Goal: Book appointment/travel/reservation

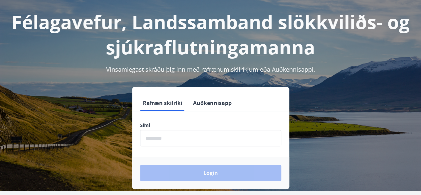
scroll to position [67, 0]
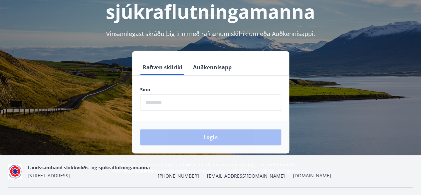
click at [173, 100] on input "phone" at bounding box center [210, 102] width 141 height 16
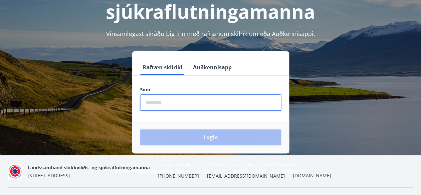
type input "********"
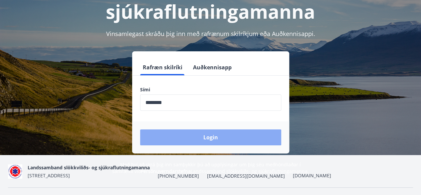
click at [198, 135] on button "Login" at bounding box center [210, 137] width 141 height 16
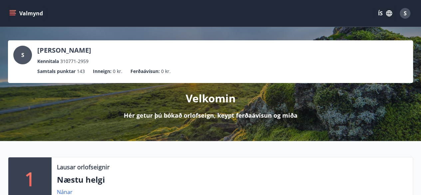
click at [12, 12] on icon "menu" at bounding box center [13, 12] width 6 height 1
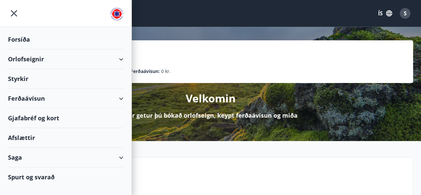
click at [19, 59] on div "Orlofseignir" at bounding box center [66, 59] width 116 height 20
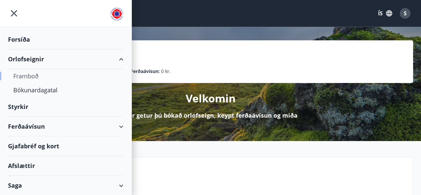
click at [35, 76] on div "Framboð" at bounding box center [65, 76] width 105 height 14
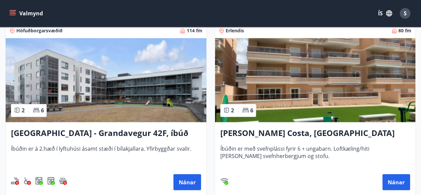
scroll to position [500, 0]
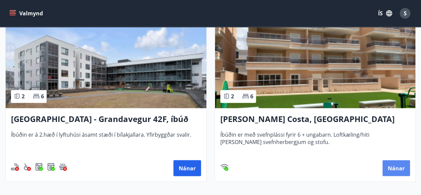
click at [399, 166] on button "Nánar" at bounding box center [397, 168] width 28 height 16
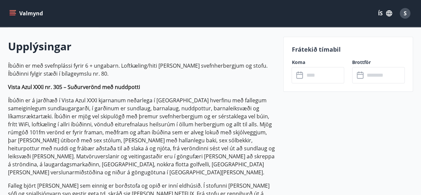
scroll to position [200, 0]
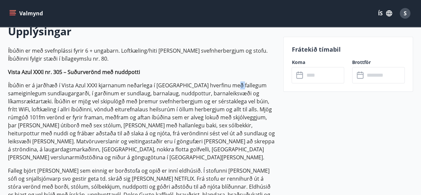
drag, startPoint x: 228, startPoint y: 82, endPoint x: 234, endPoint y: 79, distance: 6.3
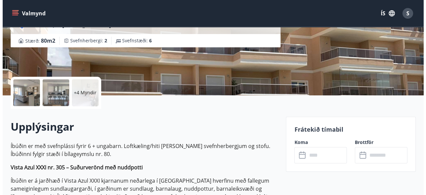
scroll to position [133, 0]
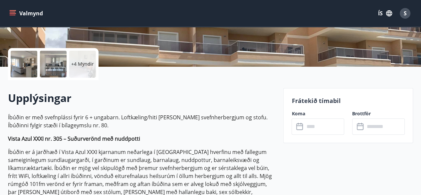
click at [33, 68] on div at bounding box center [24, 64] width 27 height 27
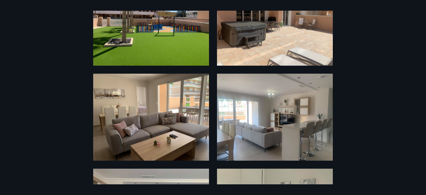
scroll to position [0, 0]
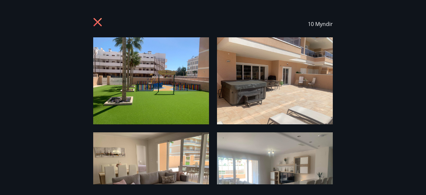
click at [173, 90] on img at bounding box center [151, 80] width 116 height 87
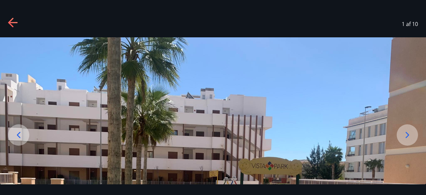
scroll to position [100, 0]
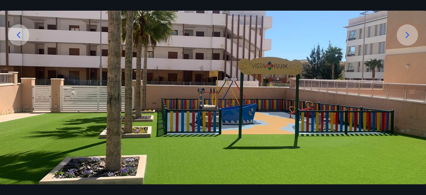
click at [408, 38] on icon at bounding box center [407, 35] width 11 height 11
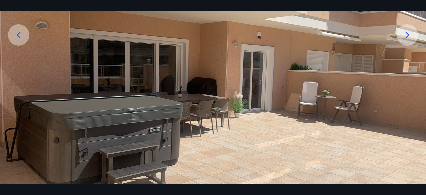
click at [409, 38] on icon at bounding box center [407, 35] width 11 height 11
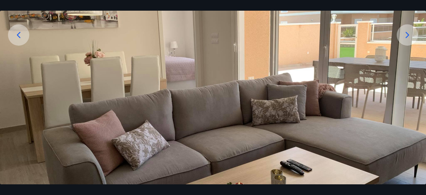
click at [409, 38] on icon at bounding box center [407, 35] width 11 height 11
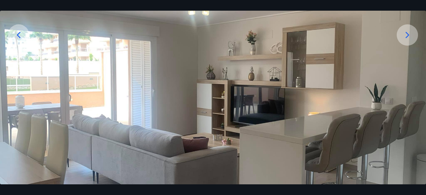
click at [404, 35] on icon at bounding box center [407, 35] width 11 height 11
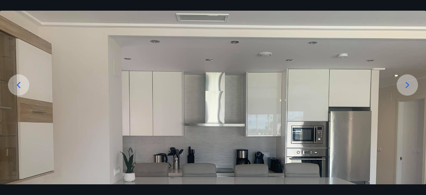
scroll to position [39, 0]
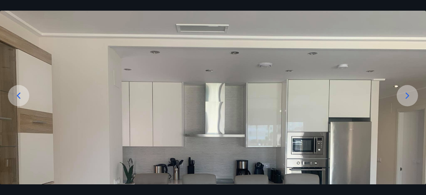
click at [410, 98] on icon at bounding box center [407, 95] width 11 height 11
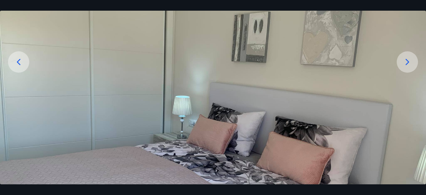
scroll to position [73, 0]
click at [407, 64] on icon at bounding box center [408, 62] width 4 height 6
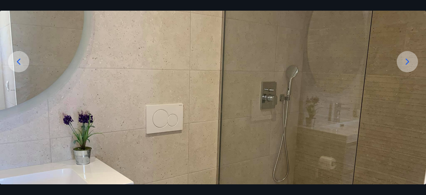
scroll to position [39, 0]
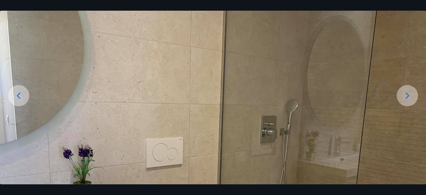
click at [408, 94] on icon at bounding box center [408, 95] width 4 height 6
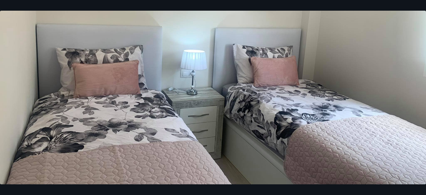
scroll to position [0, 0]
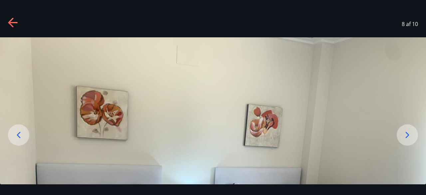
click at [412, 136] on icon at bounding box center [407, 135] width 11 height 11
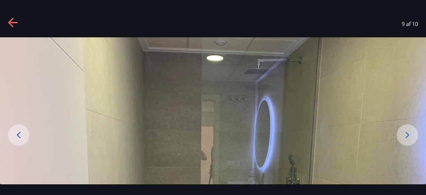
click at [410, 132] on icon at bounding box center [407, 135] width 11 height 11
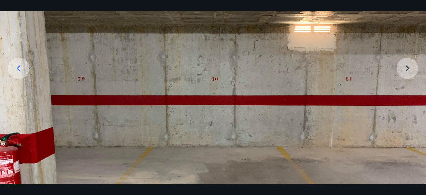
scroll to position [67, 0]
click at [21, 71] on icon at bounding box center [18, 68] width 11 height 11
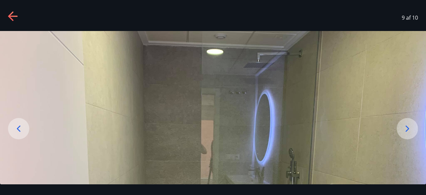
scroll to position [6, 0]
click at [19, 126] on icon at bounding box center [18, 129] width 11 height 11
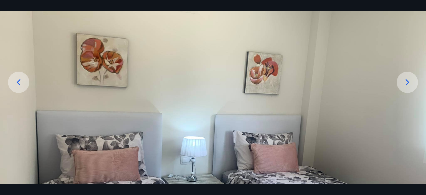
scroll to position [39, 0]
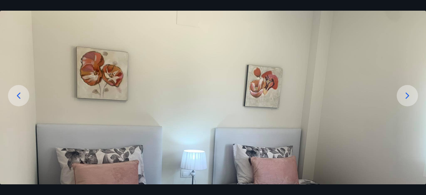
click at [31, 89] on img at bounding box center [213, 158] width 426 height 320
click at [23, 97] on icon at bounding box center [18, 95] width 11 height 11
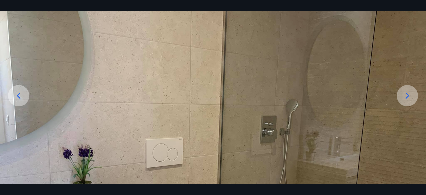
scroll to position [33, 0]
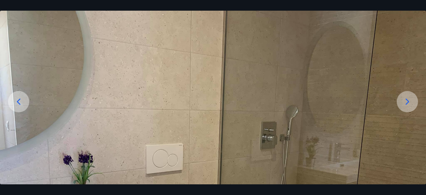
click at [19, 102] on icon at bounding box center [18, 101] width 11 height 11
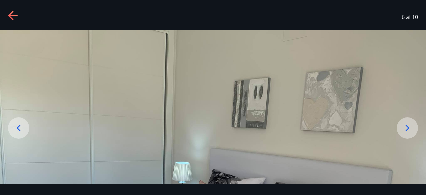
scroll to position [6, 0]
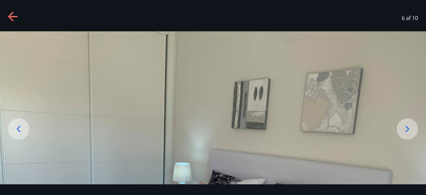
click at [19, 129] on icon at bounding box center [18, 129] width 11 height 11
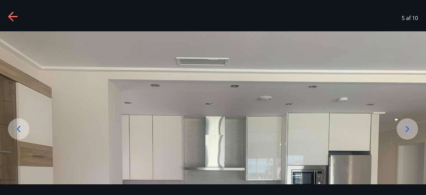
click at [23, 129] on icon at bounding box center [18, 129] width 11 height 11
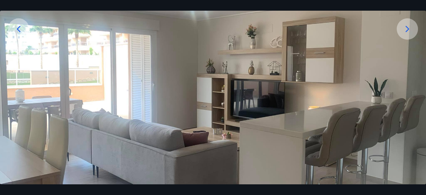
scroll to position [73, 0]
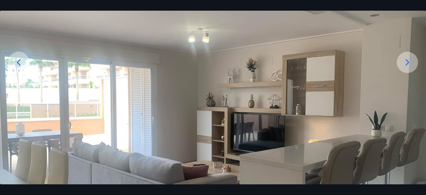
click at [19, 61] on icon at bounding box center [19, 62] width 4 height 6
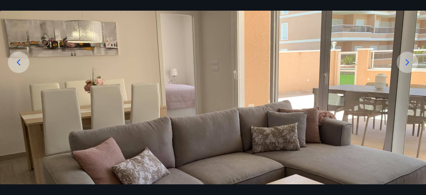
click at [22, 63] on icon at bounding box center [18, 62] width 11 height 11
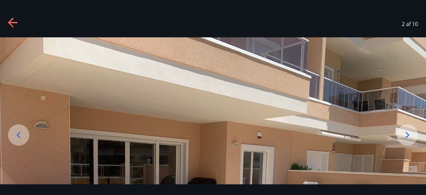
scroll to position [0, 0]
click at [24, 140] on div at bounding box center [18, 134] width 21 height 21
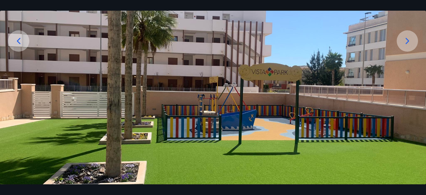
scroll to position [100, 0]
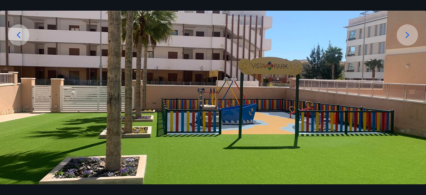
click at [21, 39] on icon at bounding box center [18, 35] width 11 height 11
click at [21, 34] on icon at bounding box center [18, 35] width 11 height 11
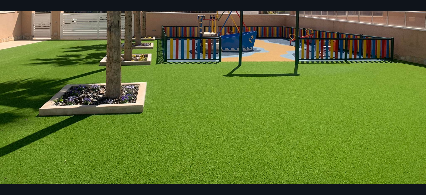
scroll to position [0, 0]
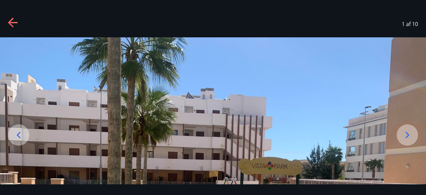
click at [61, 22] on div "1 af 10" at bounding box center [213, 24] width 426 height 27
click at [62, 18] on div "1 af 10" at bounding box center [213, 24] width 426 height 27
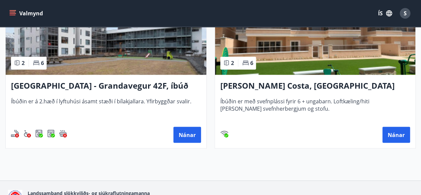
scroll to position [574, 0]
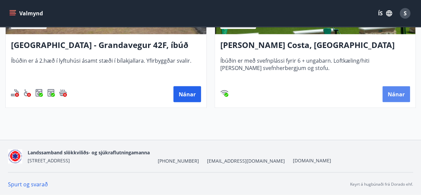
click at [400, 93] on button "Nánar" at bounding box center [397, 94] width 28 height 16
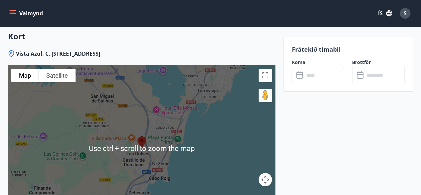
scroll to position [1099, 0]
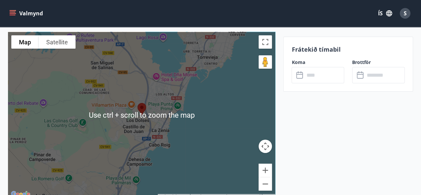
click at [146, 109] on div at bounding box center [141, 115] width 267 height 167
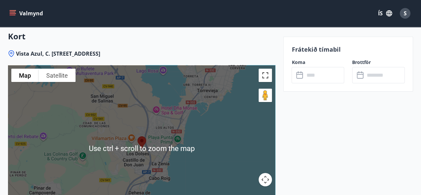
click at [269, 69] on button "Toggle fullscreen view" at bounding box center [265, 75] width 13 height 13
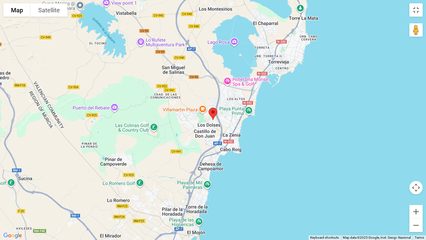
drag, startPoint x: 194, startPoint y: 167, endPoint x: 202, endPoint y: 136, distance: 32.3
click at [202, 136] on div at bounding box center [213, 120] width 426 height 240
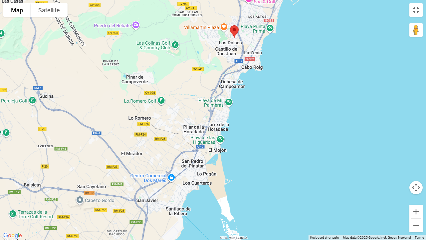
drag, startPoint x: 177, startPoint y: 164, endPoint x: 199, endPoint y: 82, distance: 85.0
click at [199, 82] on div at bounding box center [213, 120] width 426 height 240
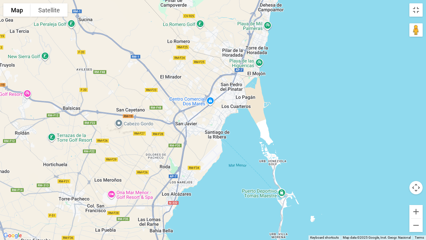
drag, startPoint x: 170, startPoint y: 150, endPoint x: 209, endPoint y: 71, distance: 88.0
click at [209, 71] on div at bounding box center [213, 120] width 426 height 240
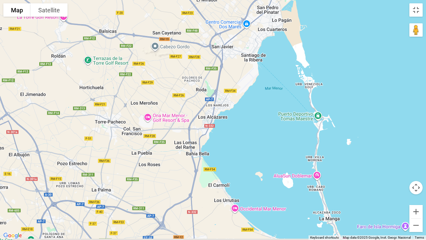
drag, startPoint x: 183, startPoint y: 110, endPoint x: 209, endPoint y: 61, distance: 55.6
click at [209, 61] on div at bounding box center [213, 120] width 426 height 240
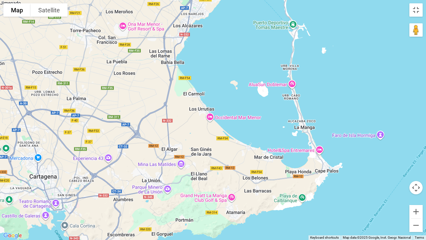
drag, startPoint x: 183, startPoint y: 135, endPoint x: 159, endPoint y: 42, distance: 96.0
click at [159, 42] on div at bounding box center [213, 120] width 426 height 240
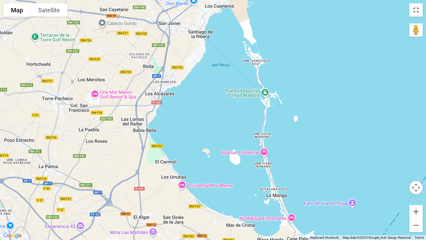
drag, startPoint x: 181, startPoint y: 14, endPoint x: 152, endPoint y: 92, distance: 82.7
click at [152, 92] on div at bounding box center [213, 120] width 426 height 240
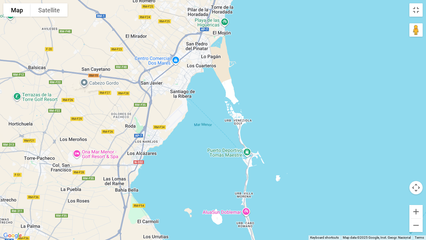
drag, startPoint x: 191, startPoint y: 83, endPoint x: 177, endPoint y: 119, distance: 38.9
click at [169, 139] on div at bounding box center [213, 120] width 426 height 240
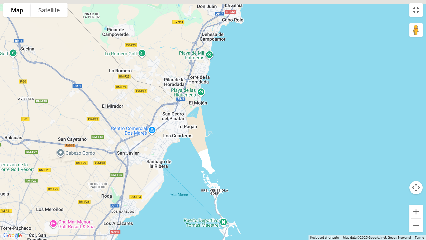
drag, startPoint x: 174, startPoint y: 139, endPoint x: 172, endPoint y: 150, distance: 10.9
click at [171, 152] on div at bounding box center [213, 120] width 426 height 240
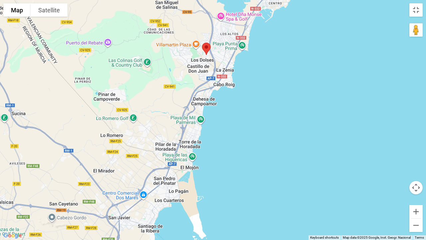
click at [175, 146] on div at bounding box center [213, 120] width 426 height 240
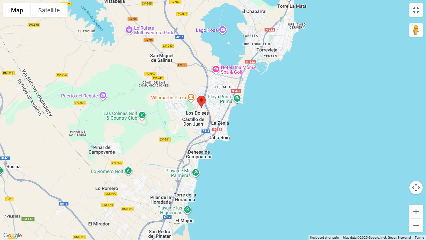
drag, startPoint x: 175, startPoint y: 101, endPoint x: 177, endPoint y: 134, distance: 33.7
click at [175, 139] on div at bounding box center [213, 120] width 426 height 240
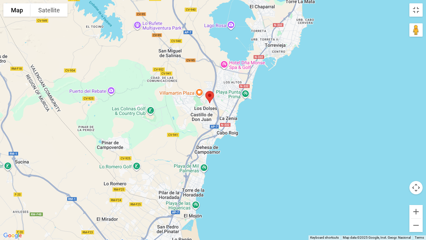
drag, startPoint x: 202, startPoint y: 121, endPoint x: 199, endPoint y: 135, distance: 14.7
click at [210, 108] on div at bounding box center [213, 120] width 426 height 240
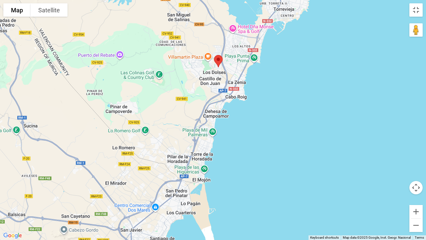
drag, startPoint x: 194, startPoint y: 137, endPoint x: 203, endPoint y: 97, distance: 40.6
click at [203, 97] on div at bounding box center [213, 120] width 426 height 240
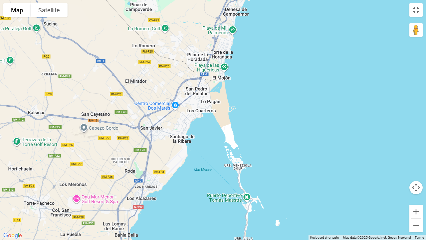
drag, startPoint x: 193, startPoint y: 149, endPoint x: 204, endPoint y: 102, distance: 47.7
click at [204, 102] on div at bounding box center [213, 120] width 426 height 240
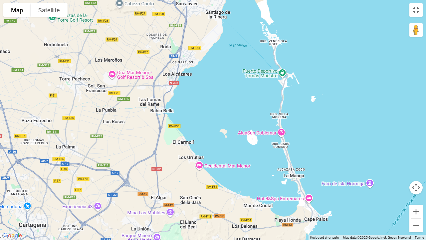
drag, startPoint x: 181, startPoint y: 165, endPoint x: 193, endPoint y: 113, distance: 52.5
click at [193, 113] on div at bounding box center [213, 120] width 426 height 240
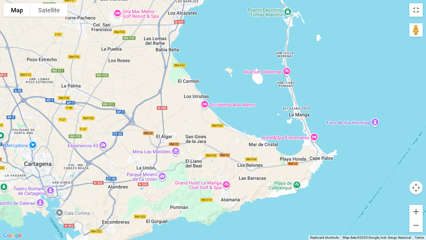
drag, startPoint x: 192, startPoint y: 177, endPoint x: 193, endPoint y: 129, distance: 48.3
click at [194, 125] on div at bounding box center [213, 120] width 426 height 240
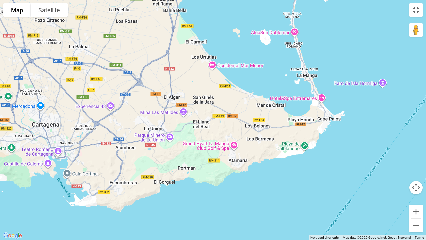
drag, startPoint x: 223, startPoint y: 157, endPoint x: 228, endPoint y: 138, distance: 20.0
click at [228, 138] on div at bounding box center [213, 120] width 426 height 240
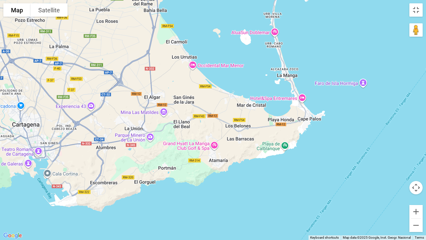
drag, startPoint x: 280, startPoint y: 129, endPoint x: 254, endPoint y: 153, distance: 35.6
click at [254, 153] on div at bounding box center [213, 120] width 426 height 240
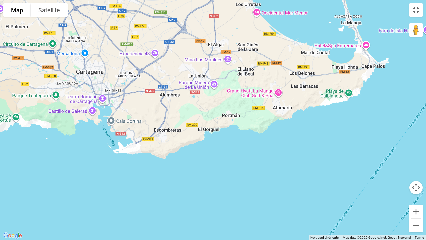
drag, startPoint x: 189, startPoint y: 175, endPoint x: 255, endPoint y: 119, distance: 87.0
click at [255, 119] on div at bounding box center [213, 120] width 426 height 240
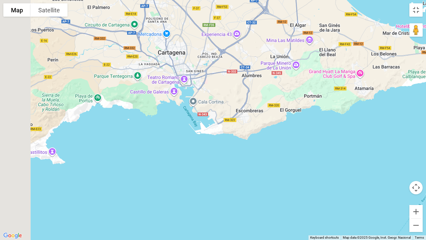
drag, startPoint x: 152, startPoint y: 113, endPoint x: 205, endPoint y: 110, distance: 53.0
click at [214, 100] on div at bounding box center [213, 120] width 426 height 240
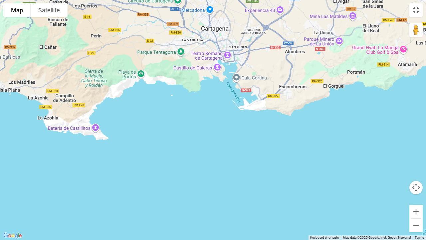
drag, startPoint x: 138, startPoint y: 89, endPoint x: 174, endPoint y: 80, distance: 37.4
click at [174, 80] on div at bounding box center [213, 120] width 426 height 240
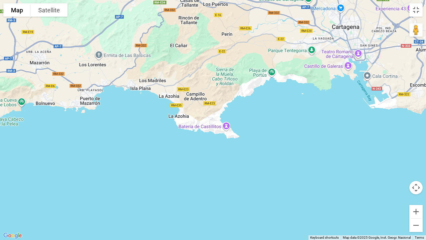
drag, startPoint x: 113, startPoint y: 103, endPoint x: 166, endPoint y: 94, distance: 54.0
click at [208, 110] on div at bounding box center [213, 120] width 426 height 240
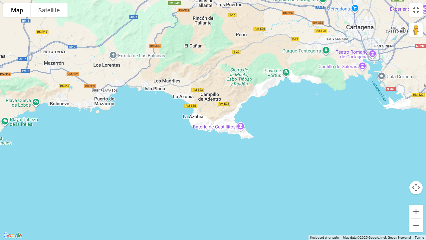
drag, startPoint x: 106, startPoint y: 76, endPoint x: 165, endPoint y: 85, distance: 59.6
click at [165, 85] on div at bounding box center [213, 120] width 426 height 240
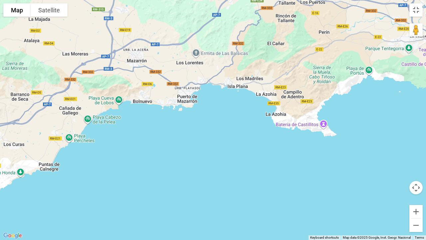
drag, startPoint x: 86, startPoint y: 98, endPoint x: 127, endPoint y: 81, distance: 45.0
click at [127, 81] on div at bounding box center [213, 120] width 426 height 240
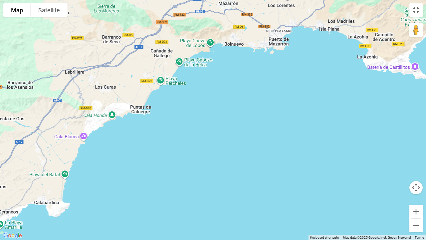
drag, startPoint x: 111, startPoint y: 128, endPoint x: 158, endPoint y: 90, distance: 60.7
click at [158, 90] on div at bounding box center [213, 120] width 426 height 240
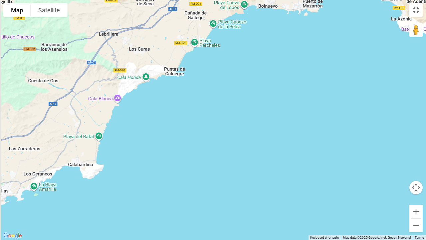
click at [121, 87] on div at bounding box center [213, 120] width 426 height 240
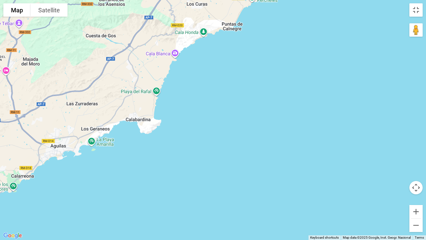
drag, startPoint x: 74, startPoint y: 134, endPoint x: 128, endPoint y: 114, distance: 57.3
click at [137, 89] on div at bounding box center [213, 120] width 426 height 240
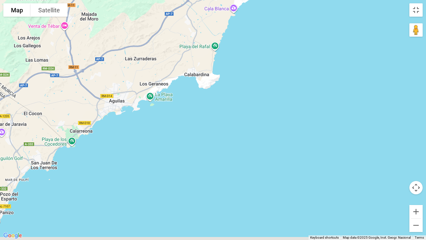
drag, startPoint x: 143, startPoint y: 99, endPoint x: 161, endPoint y: 98, distance: 18.0
click at [162, 96] on div at bounding box center [213, 120] width 426 height 240
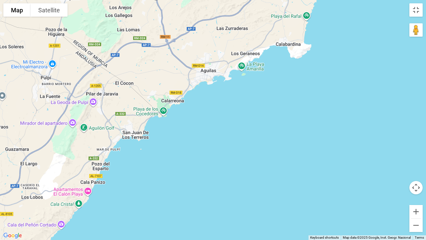
drag, startPoint x: 89, startPoint y: 139, endPoint x: 127, endPoint y: 99, distance: 55.6
click at [127, 99] on div at bounding box center [213, 120] width 426 height 240
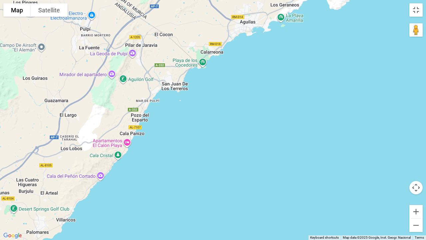
drag, startPoint x: 110, startPoint y: 159, endPoint x: 141, endPoint y: 95, distance: 71.2
click at [140, 96] on div at bounding box center [213, 120] width 426 height 240
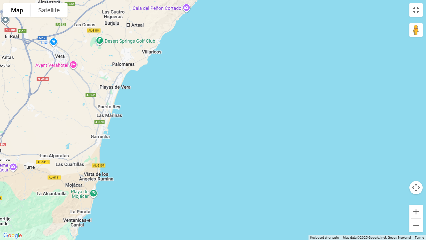
drag, startPoint x: 101, startPoint y: 120, endPoint x: 136, endPoint y: 85, distance: 49.5
click at [136, 85] on div at bounding box center [213, 120] width 426 height 240
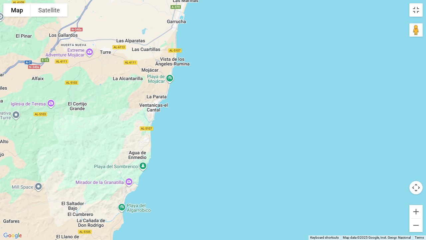
drag, startPoint x: 132, startPoint y: 157, endPoint x: 152, endPoint y: 99, distance: 61.5
click at [152, 99] on div at bounding box center [213, 120] width 426 height 240
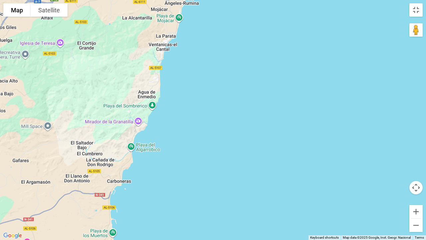
drag, startPoint x: 126, startPoint y: 160, endPoint x: 141, endPoint y: 82, distance: 79.9
click at [144, 76] on div at bounding box center [213, 120] width 426 height 240
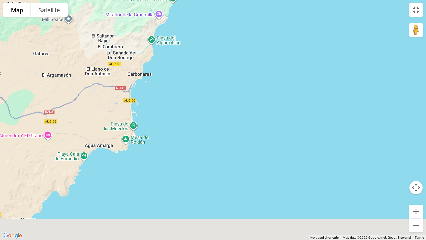
drag
click at [148, 43] on div at bounding box center [213, 120] width 426 height 240
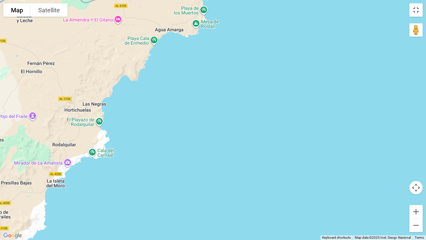
click at [121, 72] on div at bounding box center [213, 120] width 426 height 240
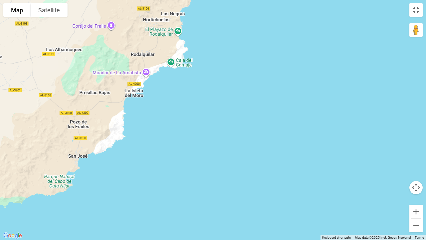
click at [135, 90] on div at bounding box center [213, 120] width 426 height 240
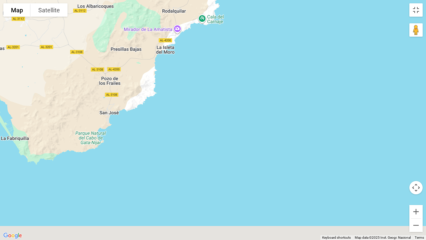
click at [143, 92] on div at bounding box center [213, 120] width 426 height 240
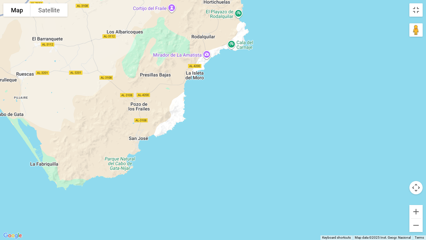
click at [126, 164] on div at bounding box center [213, 120] width 426 height 240
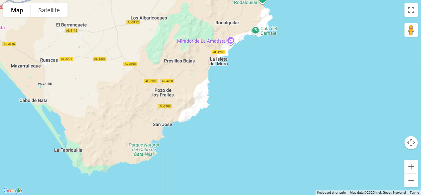
scroll to position [0, 0]
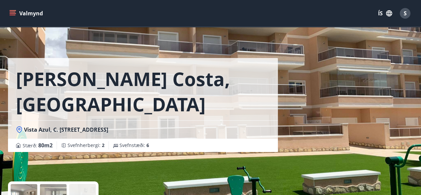
click at [13, 13] on icon "menu" at bounding box center [12, 13] width 7 height 7
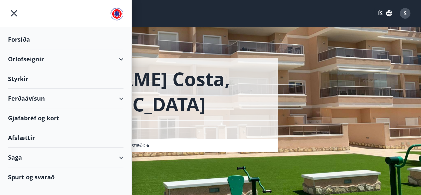
click at [22, 59] on div "Orlofseignir" at bounding box center [66, 59] width 116 height 20
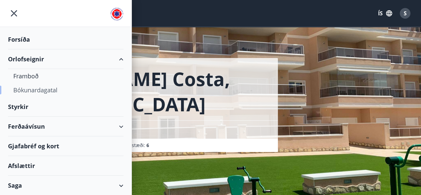
click at [47, 90] on div "Bókunardagatal" at bounding box center [65, 90] width 105 height 14
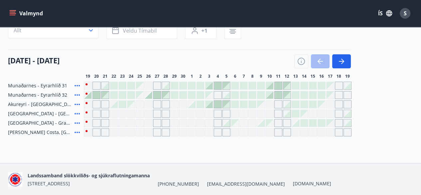
scroll to position [67, 0]
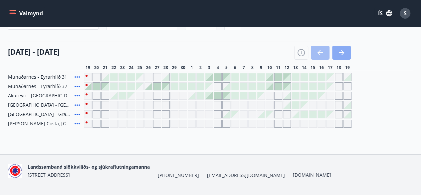
click at [342, 50] on icon "button" at bounding box center [342, 53] width 8 height 8
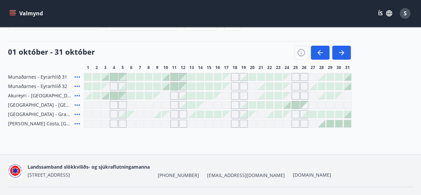
click at [321, 52] on icon "button" at bounding box center [320, 52] width 5 height 1
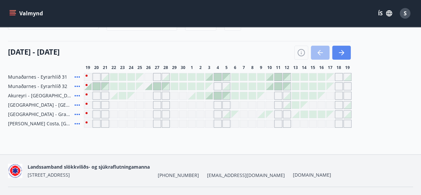
click at [348, 50] on button "button" at bounding box center [341, 53] width 19 height 14
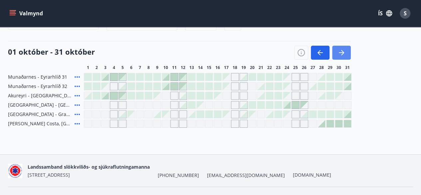
click at [346, 50] on button "button" at bounding box center [341, 53] width 19 height 14
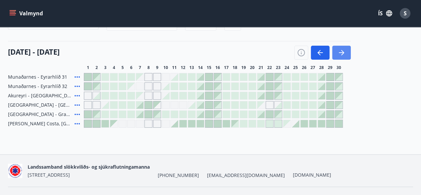
click at [346, 51] on button "button" at bounding box center [341, 53] width 19 height 14
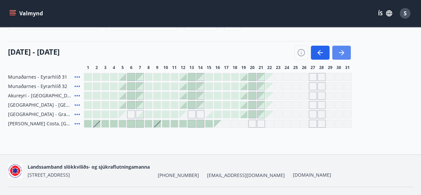
click at [345, 52] on icon "button" at bounding box center [342, 53] width 8 height 8
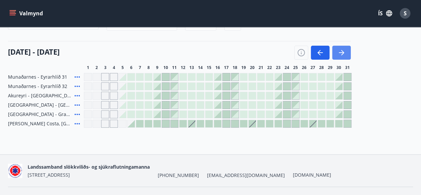
click at [345, 52] on icon "button" at bounding box center [342, 53] width 8 height 8
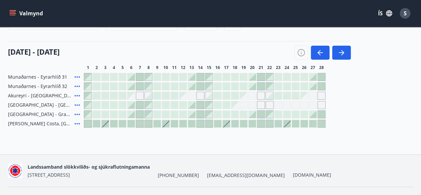
click at [316, 124] on div at bounding box center [312, 123] width 7 height 7
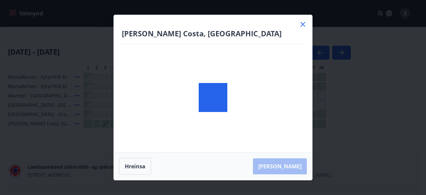
click at [313, 124] on body "Valmynd ÍS S Bókunardagatal Svæði Allt Dagsetningar Veldu tímabil Svefnstæði +1…" at bounding box center [213, 71] width 426 height 276
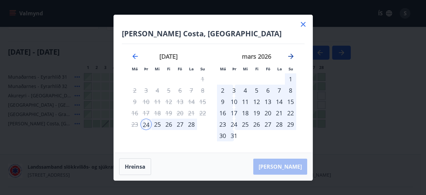
click at [292, 56] on icon "Move forward to switch to the next month." at bounding box center [290, 56] width 5 height 5
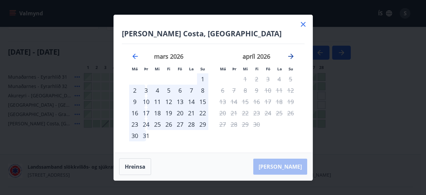
click at [292, 56] on icon "Move forward to switch to the next month." at bounding box center [290, 56] width 5 height 5
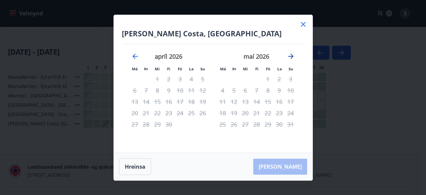
click at [292, 56] on icon "Move forward to switch to the next month." at bounding box center [290, 56] width 5 height 5
click at [291, 57] on icon "Move forward to switch to the next month." at bounding box center [291, 56] width 8 height 8
click at [302, 22] on icon at bounding box center [303, 24] width 8 height 8
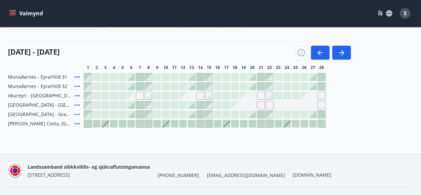
click at [304, 27] on header "Valmynd ÍS S" at bounding box center [210, 13] width 421 height 27
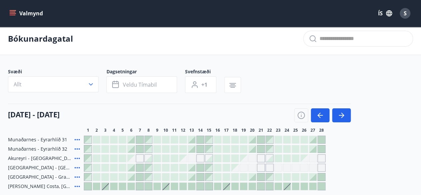
scroll to position [0, 0]
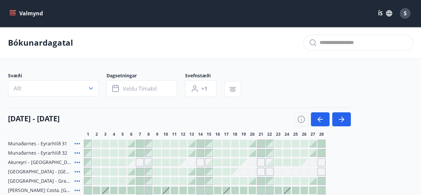
click at [24, 14] on button "Valmynd" at bounding box center [27, 13] width 38 height 12
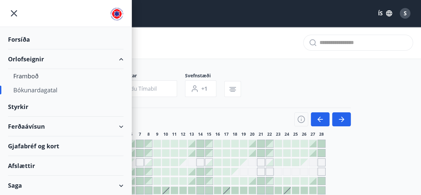
click at [13, 13] on icon "menu" at bounding box center [14, 13] width 6 height 6
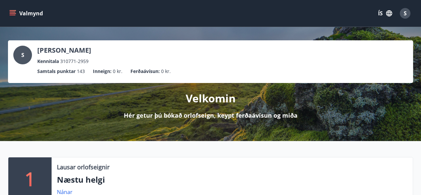
click at [14, 12] on icon "menu" at bounding box center [13, 12] width 6 height 1
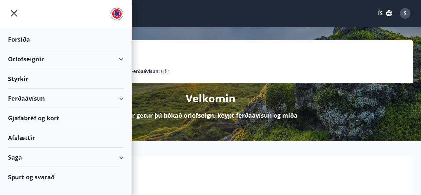
click at [27, 138] on div "Afslættir" at bounding box center [66, 138] width 116 height 20
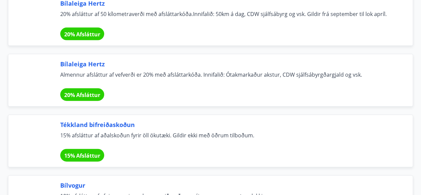
scroll to position [4595, 0]
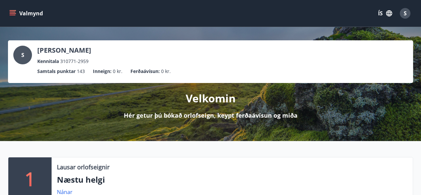
click at [13, 16] on icon "menu" at bounding box center [12, 13] width 7 height 7
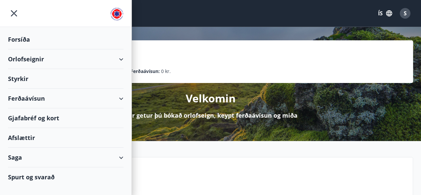
click at [13, 16] on icon "menu" at bounding box center [14, 13] width 12 height 12
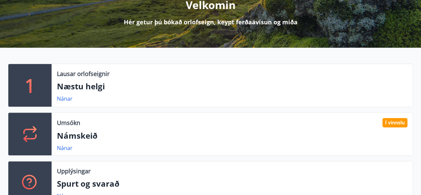
scroll to position [100, 0]
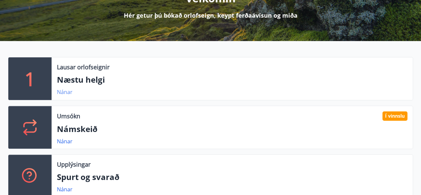
click at [67, 91] on link "Nánar" at bounding box center [65, 91] width 16 height 7
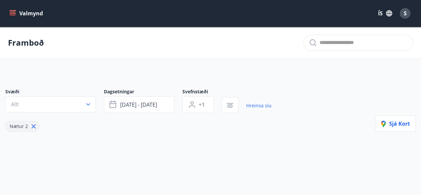
type input "*"
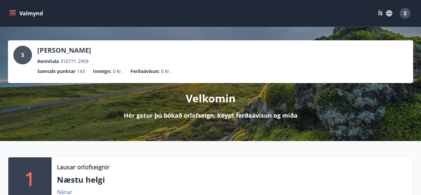
click at [15, 14] on icon "menu" at bounding box center [12, 13] width 7 height 7
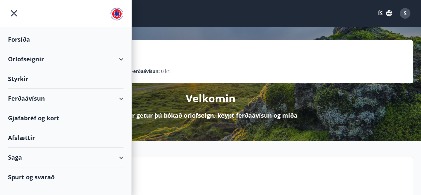
click at [16, 38] on div "Forsíða" at bounding box center [66, 40] width 116 height 20
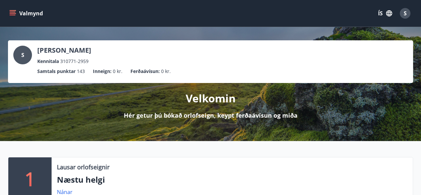
click at [388, 13] on icon "button" at bounding box center [389, 13] width 6 height 6
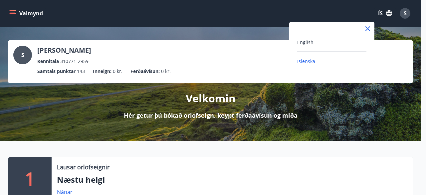
click at [388, 13] on div at bounding box center [213, 97] width 426 height 195
